Goal: Find specific page/section: Find specific page/section

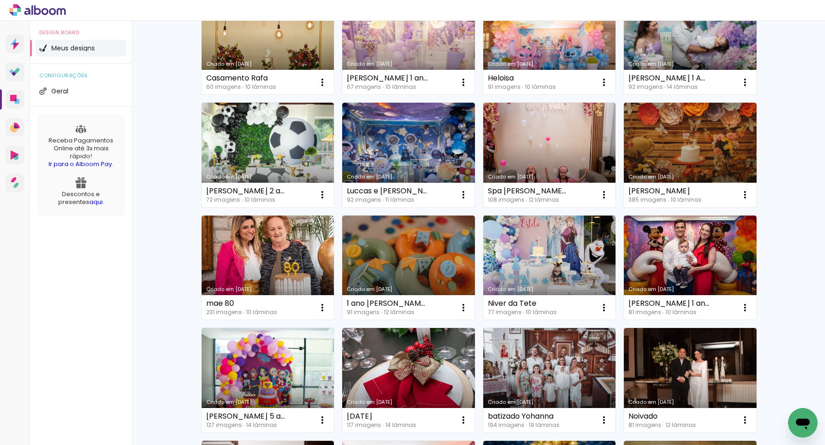
scroll to position [244, 0]
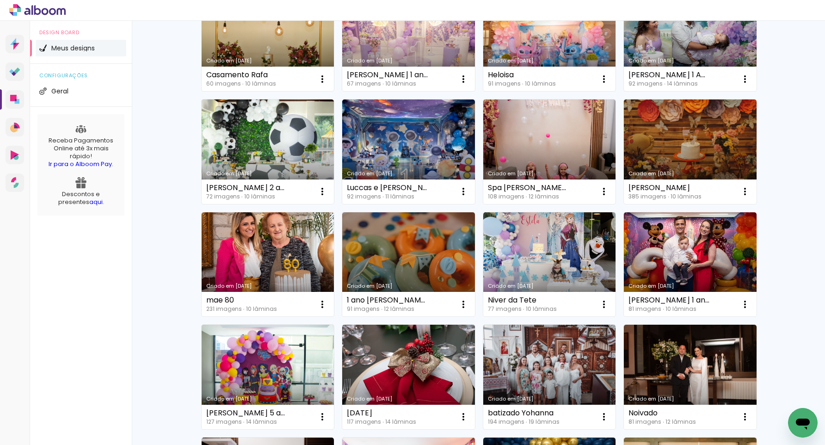
click at [89, 197] on link "aqui" at bounding box center [95, 201] width 13 height 9
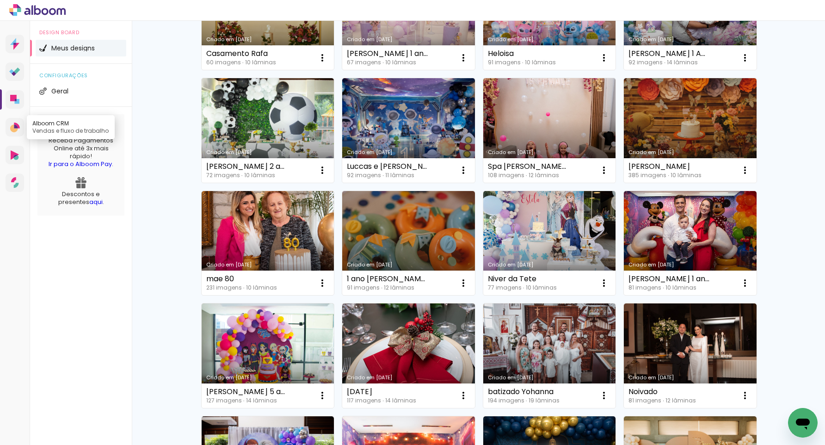
scroll to position [272, 0]
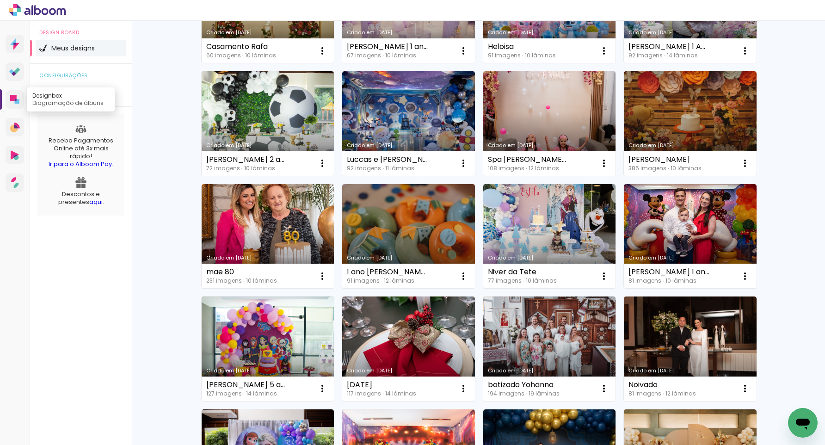
click at [14, 100] on icon at bounding box center [13, 98] width 6 height 6
click at [15, 76] on link "Proof Sistema de seleção e venda de fotos" at bounding box center [15, 71] width 18 height 18
